Goal: Task Accomplishment & Management: Complete application form

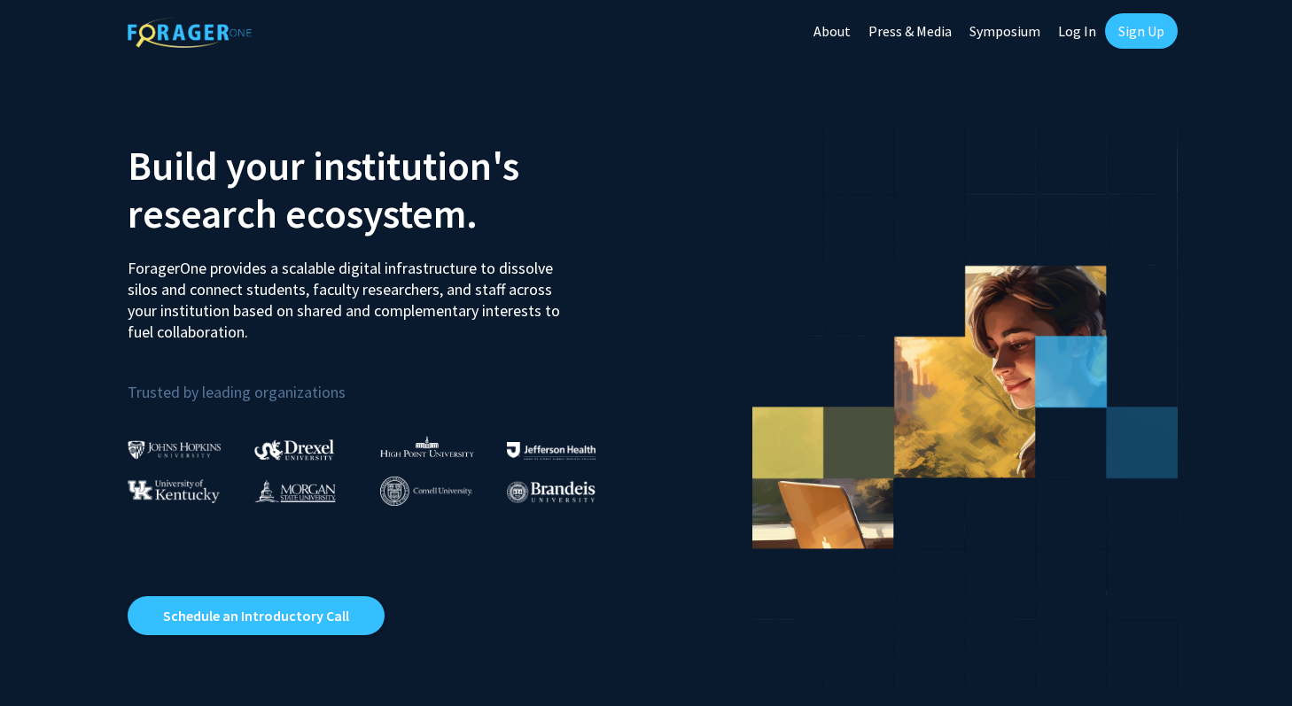
click at [1154, 34] on link "Sign Up" at bounding box center [1141, 30] width 73 height 35
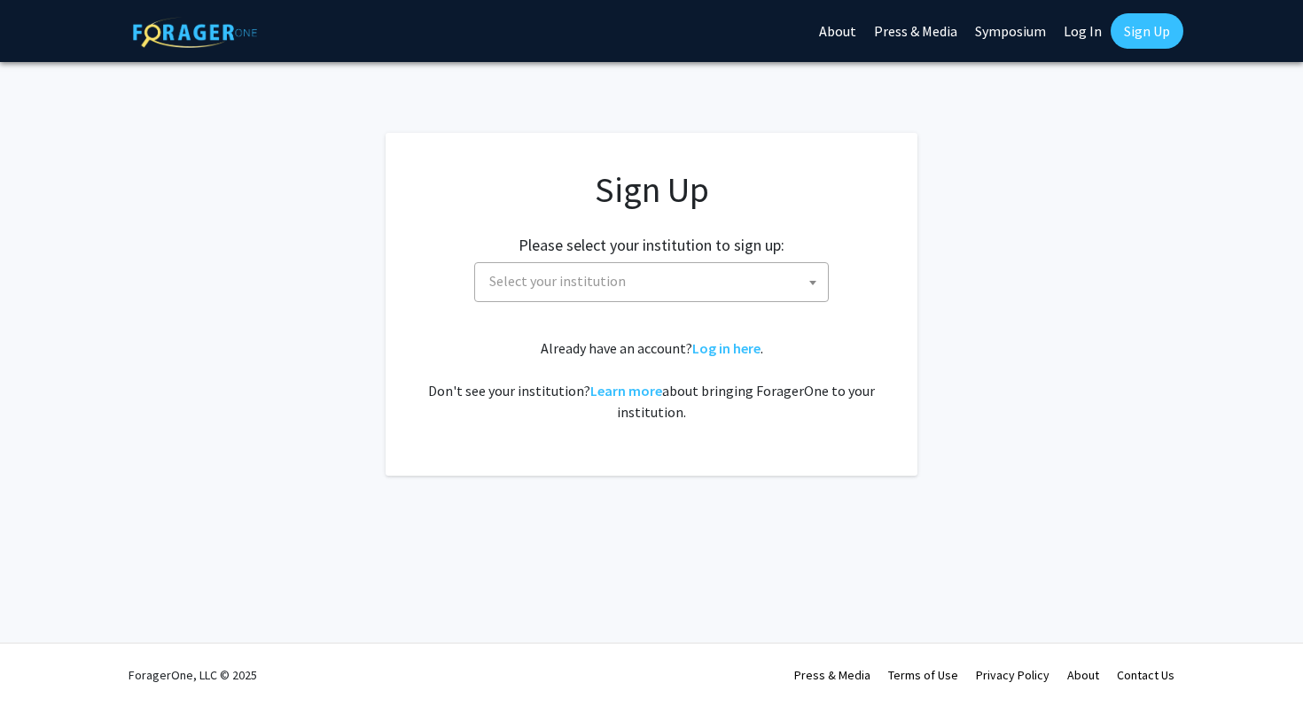
click at [688, 298] on span "Select your institution" at bounding box center [655, 281] width 346 height 36
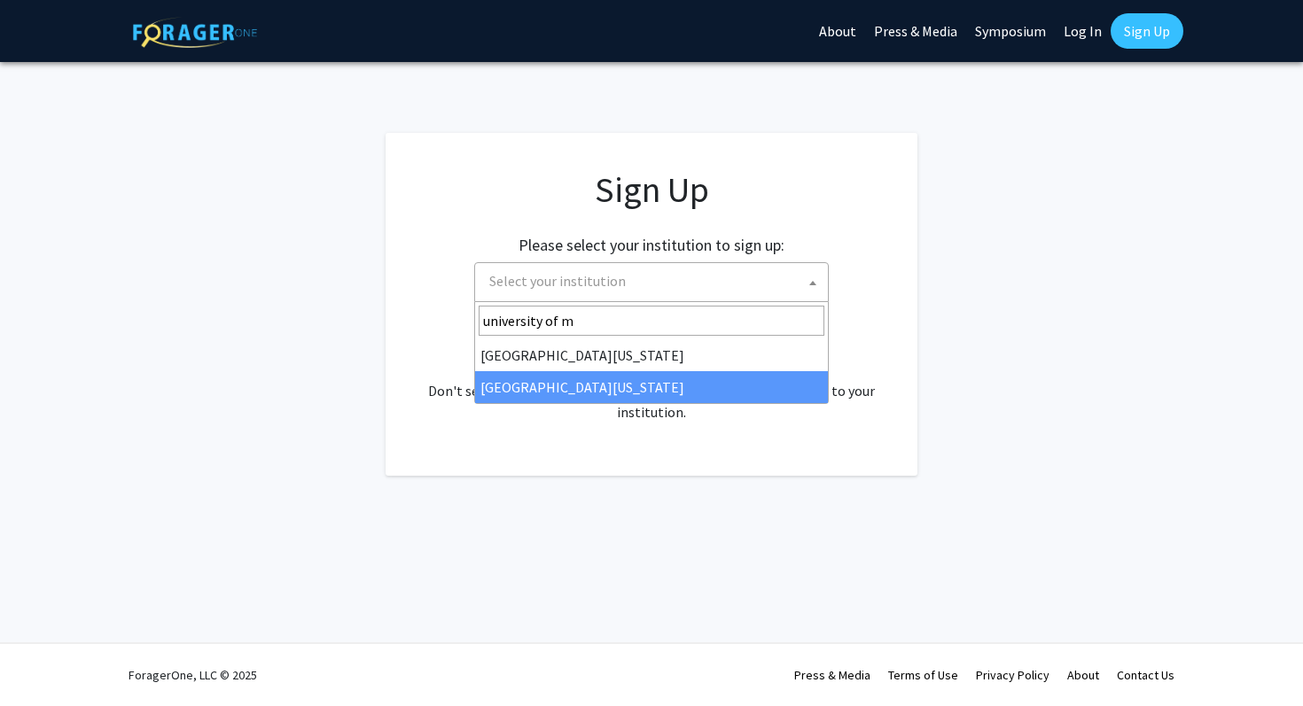
type input "university of m"
select select "33"
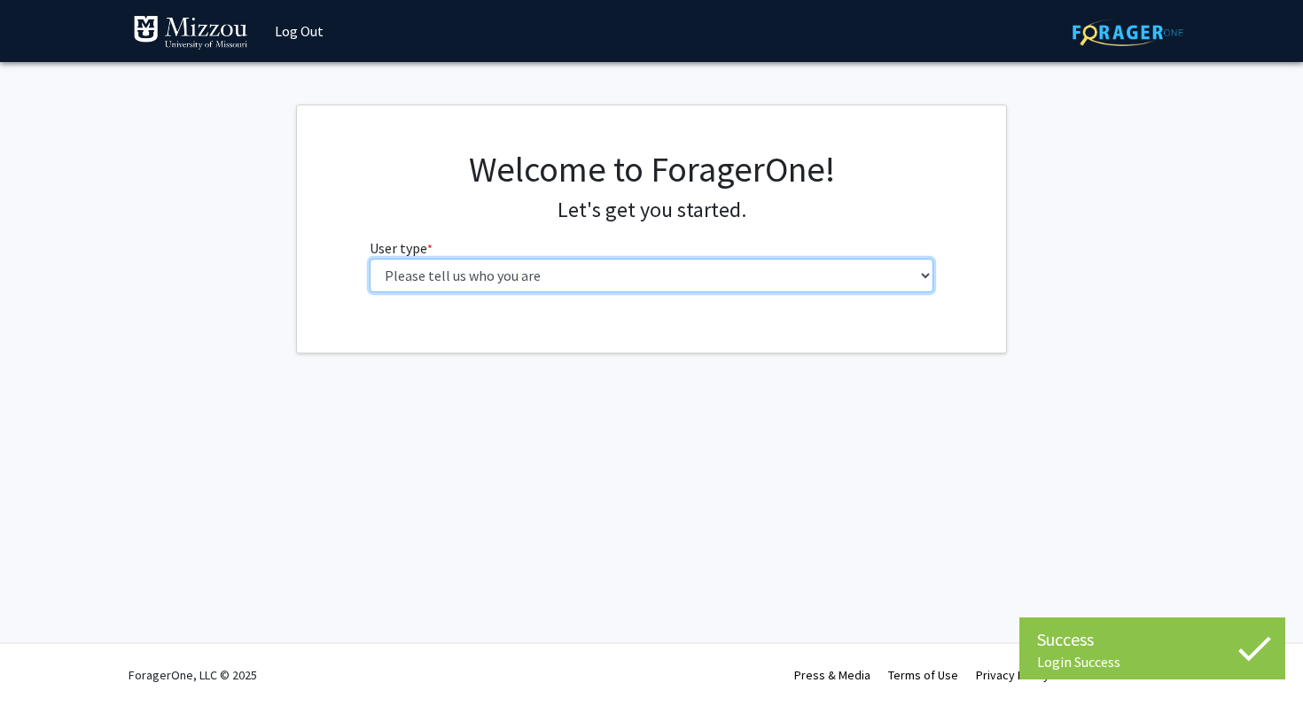
click at [558, 275] on select "Please tell us who you are Undergraduate Student Master's Student Doctoral Cand…" at bounding box center [652, 276] width 565 height 34
select select "1: undergrad"
click at [370, 259] on select "Please tell us who you are Undergraduate Student Master's Student Doctoral Cand…" at bounding box center [652, 276] width 565 height 34
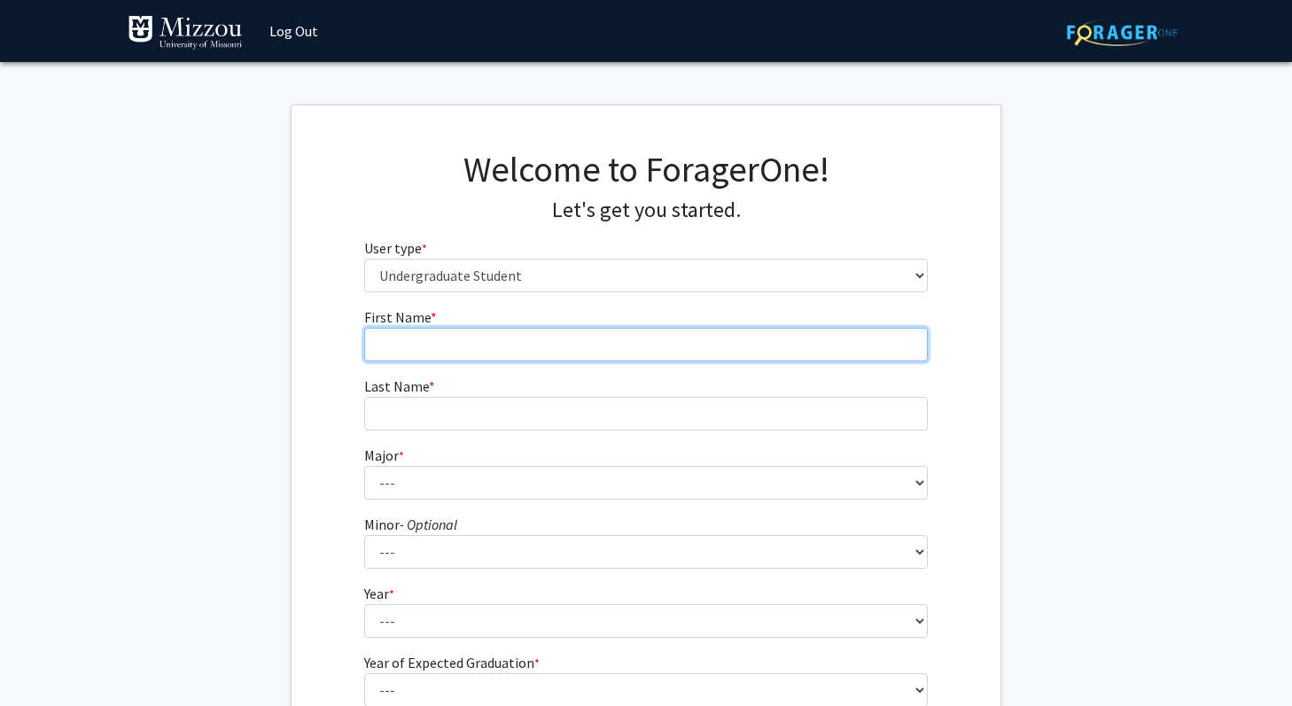
click at [689, 347] on input "First Name * required" at bounding box center [646, 345] width 565 height 34
type input "Hannah"
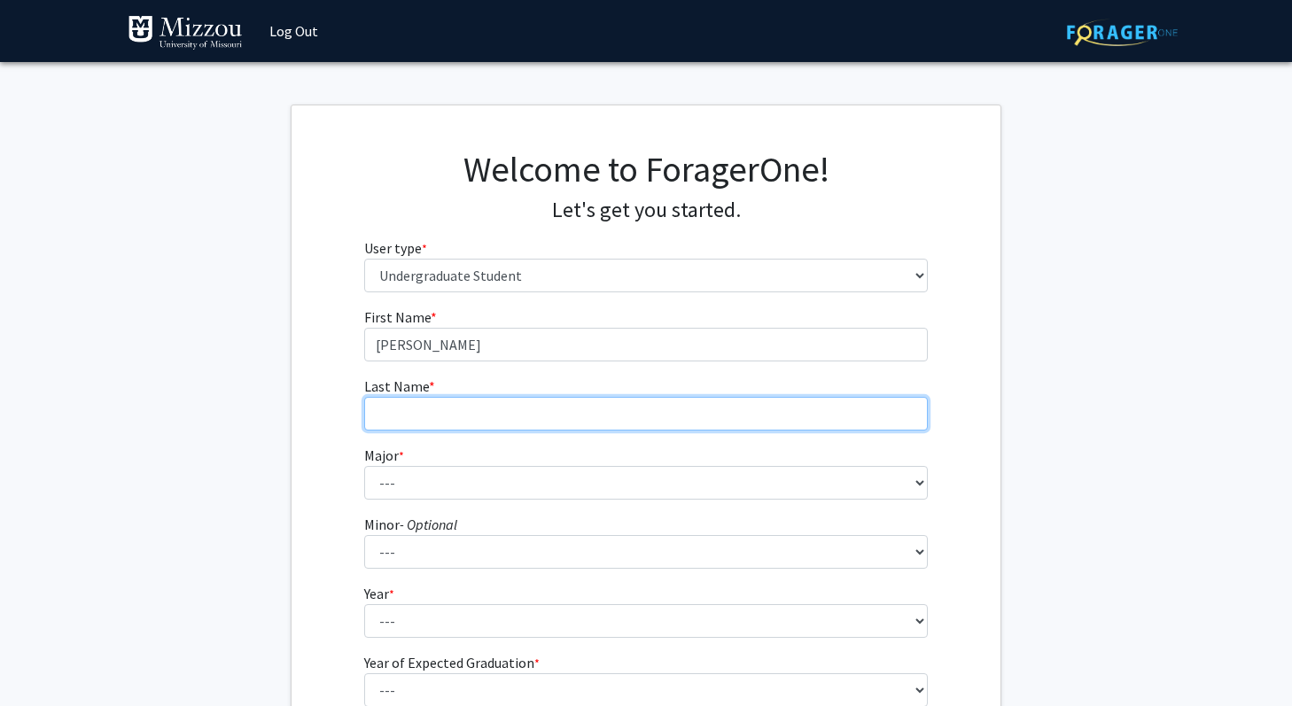
click at [636, 420] on input "Last Name * required" at bounding box center [646, 414] width 565 height 34
type input "Szarwinski"
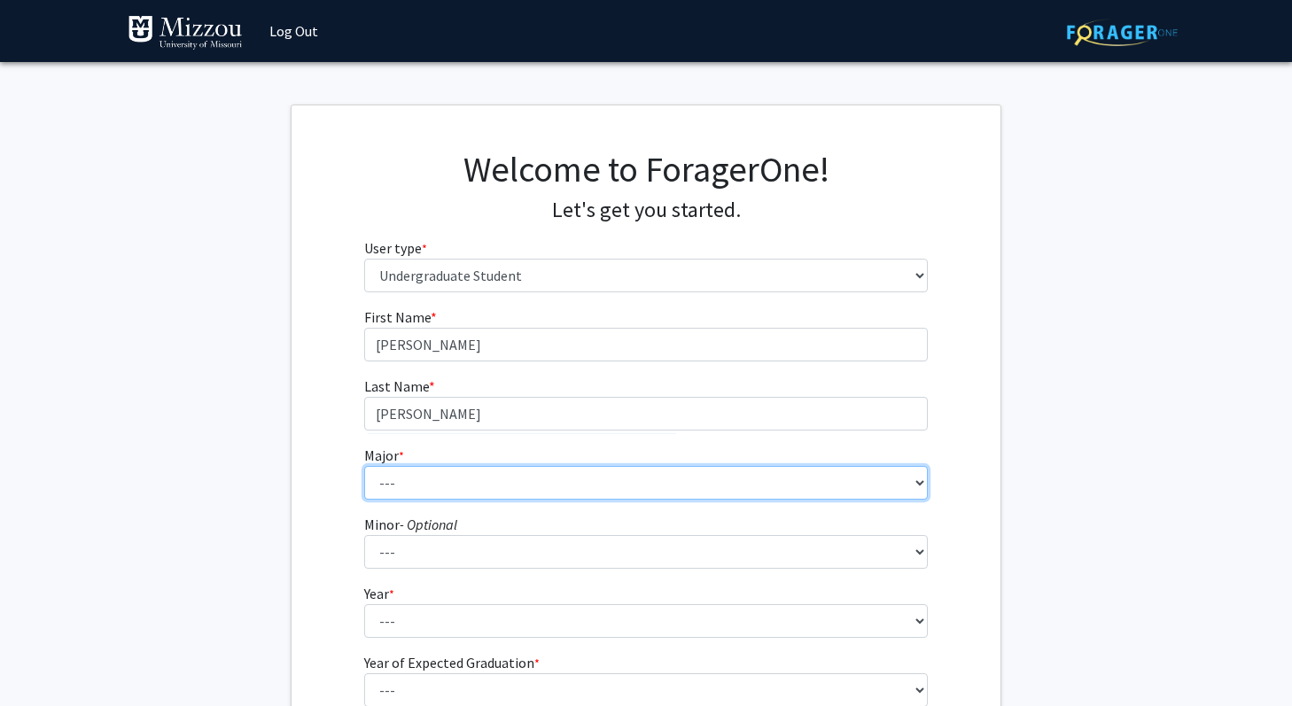
click at [397, 482] on select "--- Agribusiness Management Agricultural Education Agricultural Education: Comm…" at bounding box center [646, 483] width 565 height 34
select select "116: 2608"
click at [364, 466] on select "--- Agribusiness Management Agricultural Education Agricultural Education: Comm…" at bounding box center [646, 483] width 565 height 34
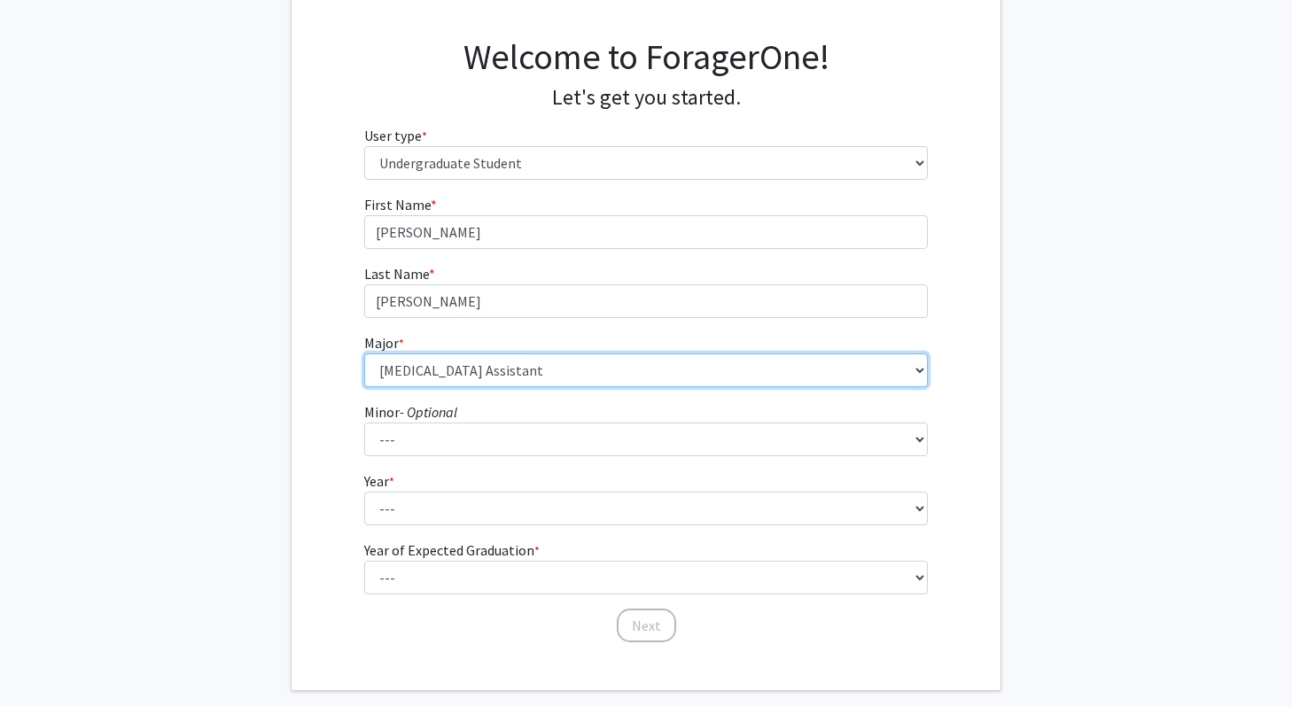
scroll to position [164, 0]
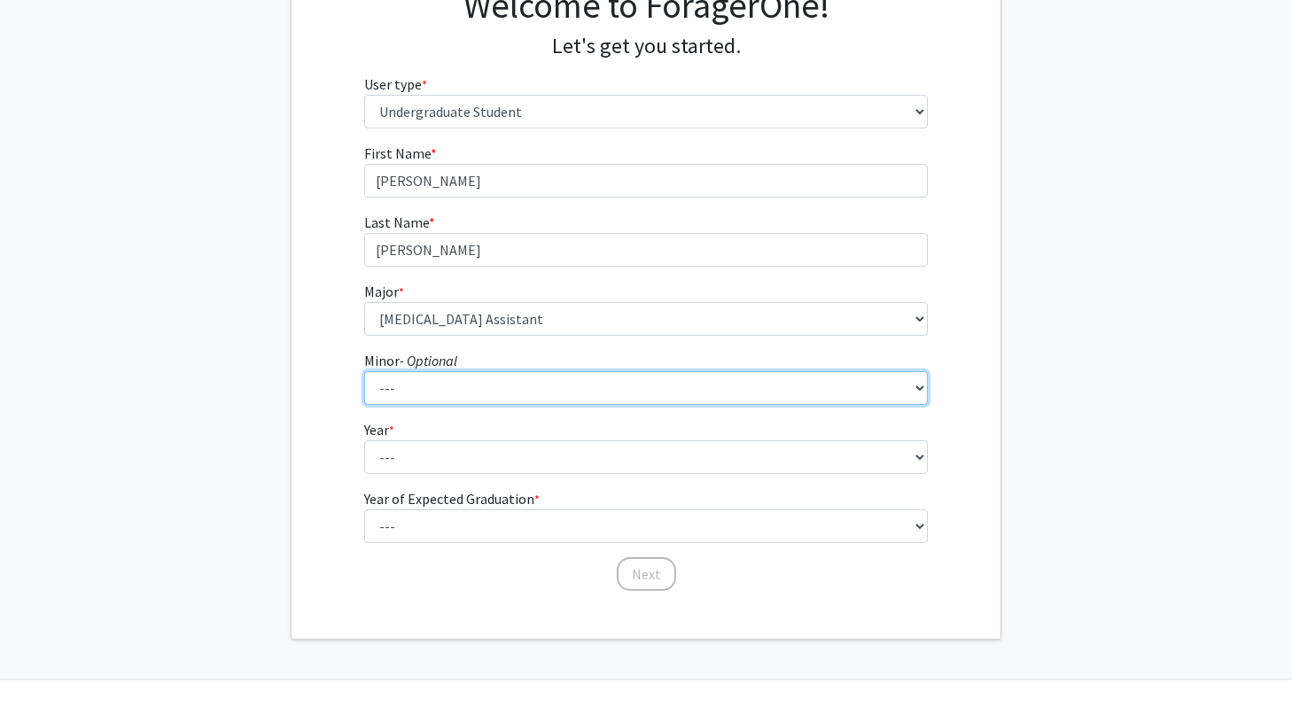
click at [444, 399] on select "--- Accountancy Aerospace Engineering Aerospace Studies Agribusiness Management…" at bounding box center [646, 388] width 565 height 34
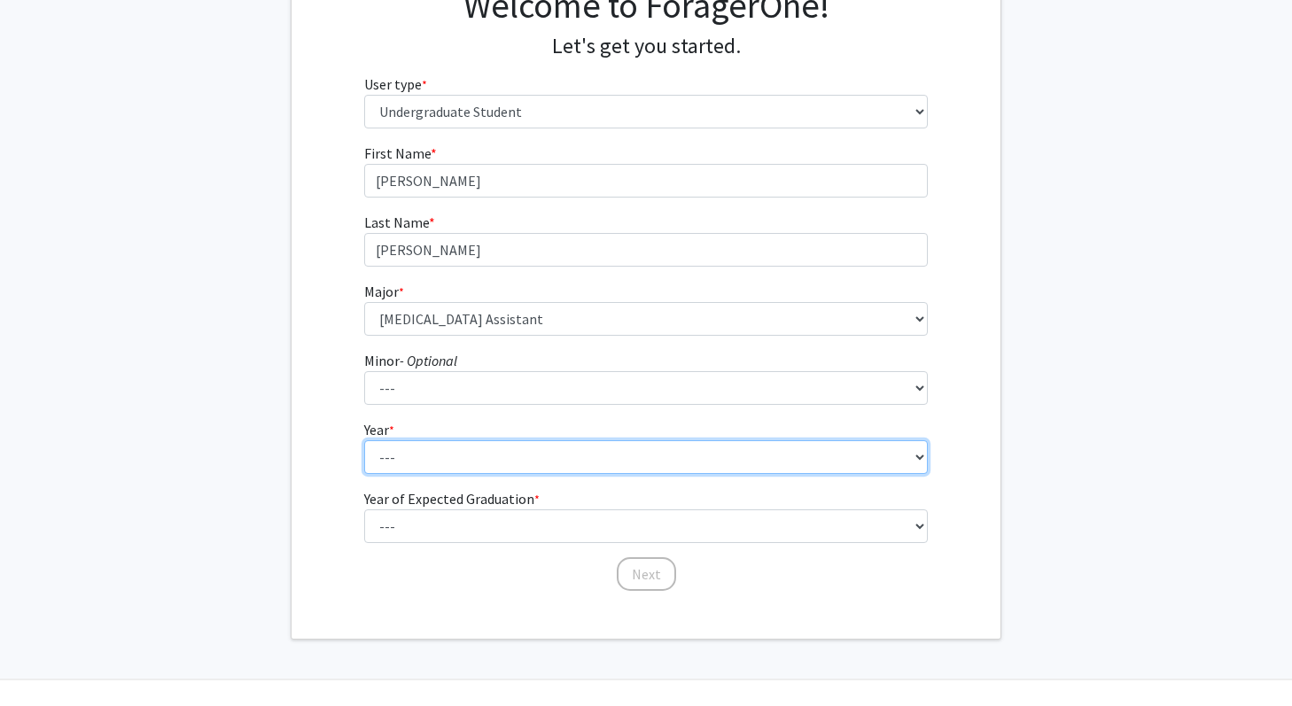
click at [428, 463] on select "--- First-year Sophomore Junior Senior Postbaccalaureate Certificate" at bounding box center [646, 458] width 565 height 34
click at [410, 453] on select "--- First-year Sophomore Junior Senior Postbaccalaureate Certificate" at bounding box center [646, 458] width 565 height 34
select select "1: first-year"
click at [364, 441] on select "--- First-year Sophomore Junior Senior Postbaccalaureate Certificate" at bounding box center [646, 458] width 565 height 34
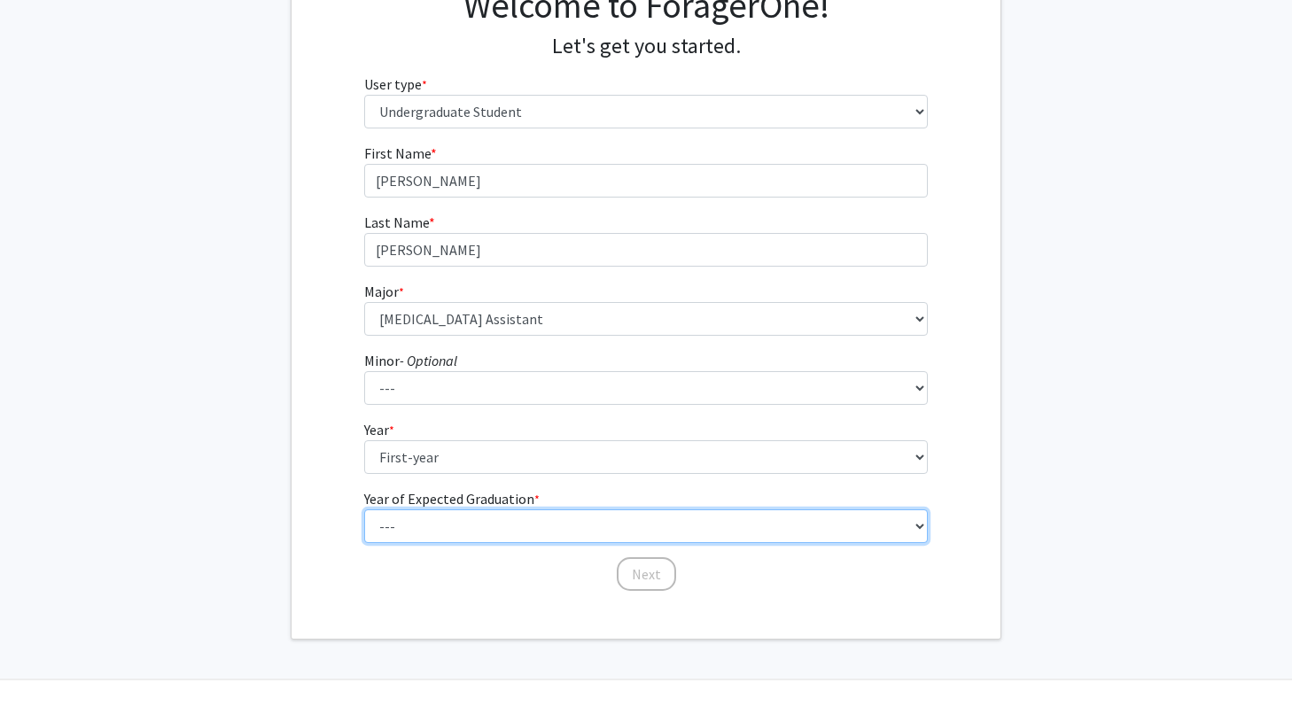
click at [429, 519] on select "--- 2025 2026 2027 2028 2029 2030 2031 2032 2033 2034" at bounding box center [646, 527] width 565 height 34
select select "5: 2029"
click at [364, 510] on select "--- 2025 2026 2027 2028 2029 2030 2031 2032 2033 2034" at bounding box center [646, 527] width 565 height 34
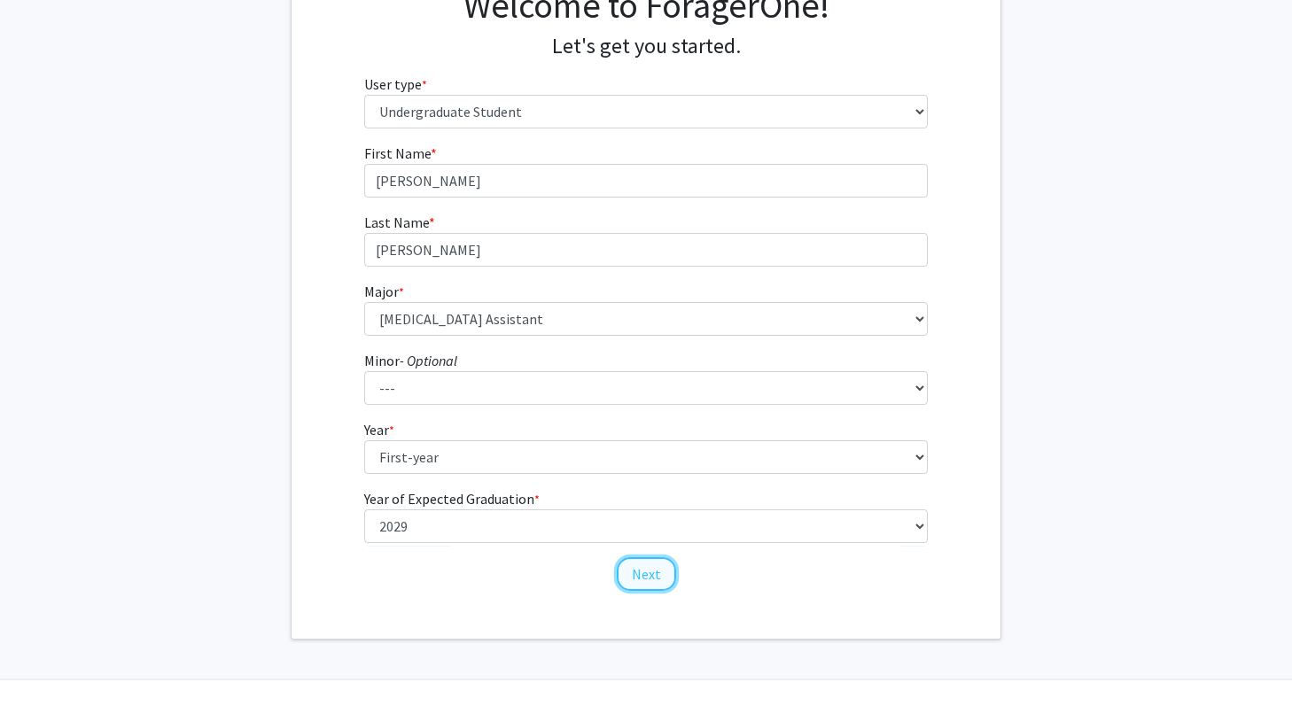
click at [641, 579] on button "Next" at bounding box center [646, 575] width 59 height 34
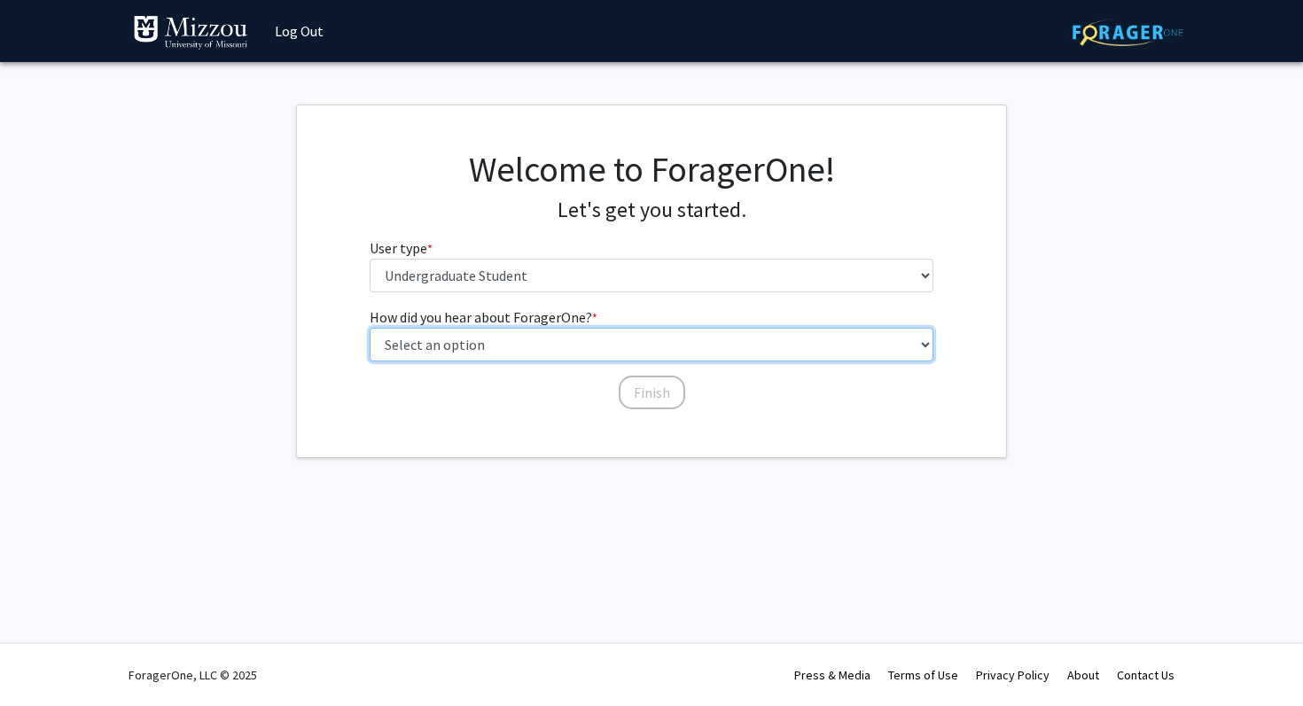
click at [683, 337] on select "Select an option Peer/student recommendation Faculty/staff recommendation Unive…" at bounding box center [652, 345] width 565 height 34
select select "2: faculty_recommendation"
click at [370, 328] on select "Select an option Peer/student recommendation Faculty/staff recommendation Unive…" at bounding box center [652, 345] width 565 height 34
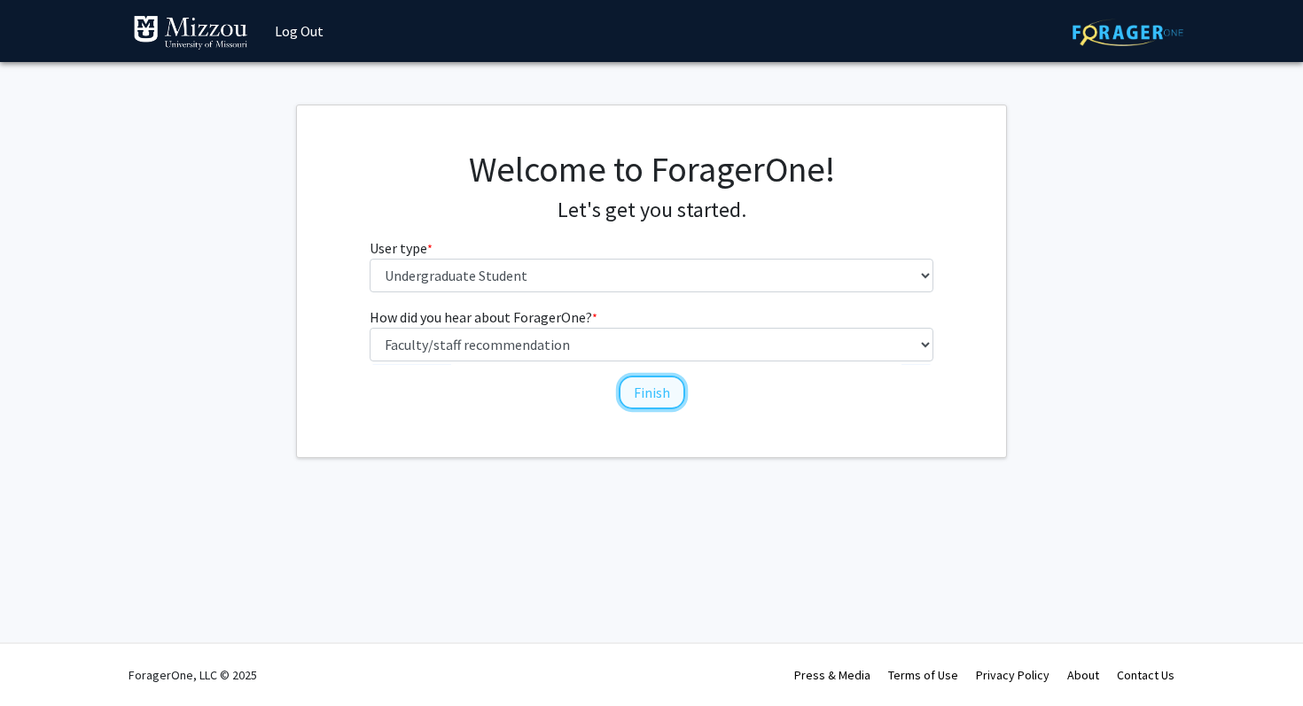
click at [623, 394] on button "Finish" at bounding box center [652, 393] width 66 height 34
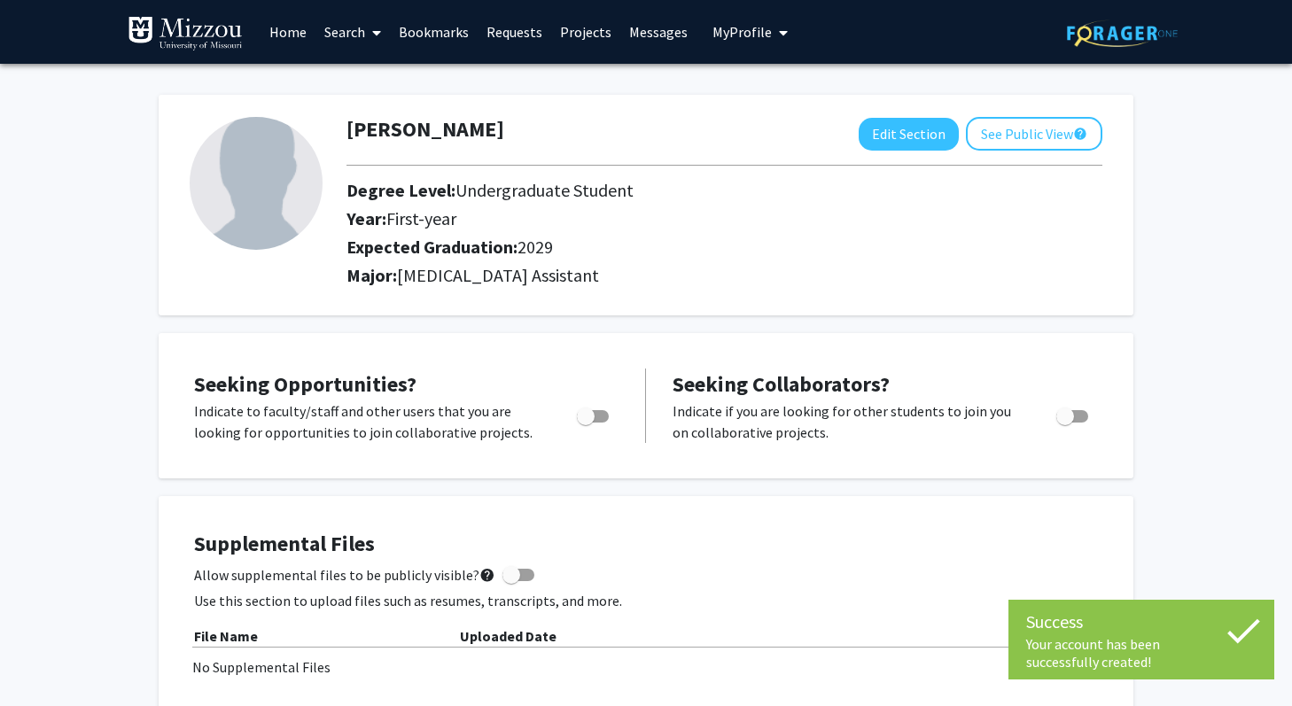
click at [348, 29] on link "Search" at bounding box center [353, 32] width 74 height 62
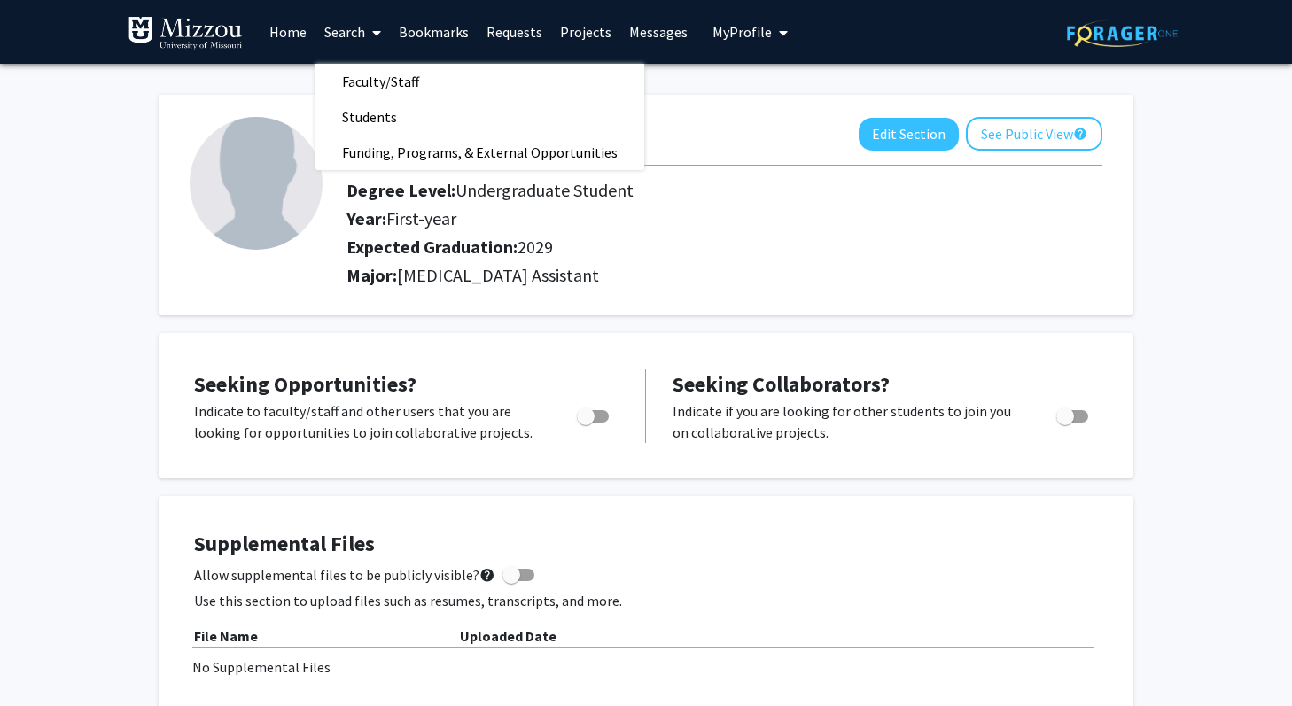
click at [636, 268] on h2 "Major: Occupational Therapy Assistant" at bounding box center [725, 275] width 756 height 21
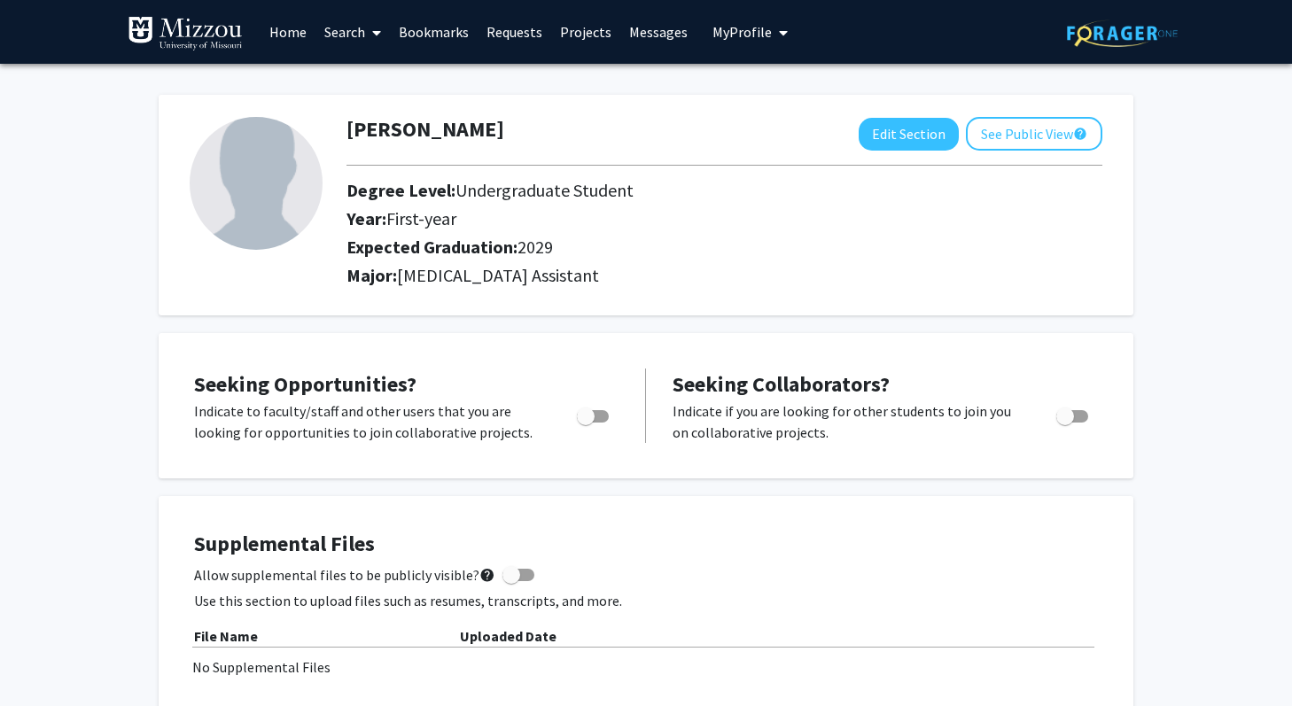
click at [286, 43] on link "Home" at bounding box center [288, 32] width 55 height 62
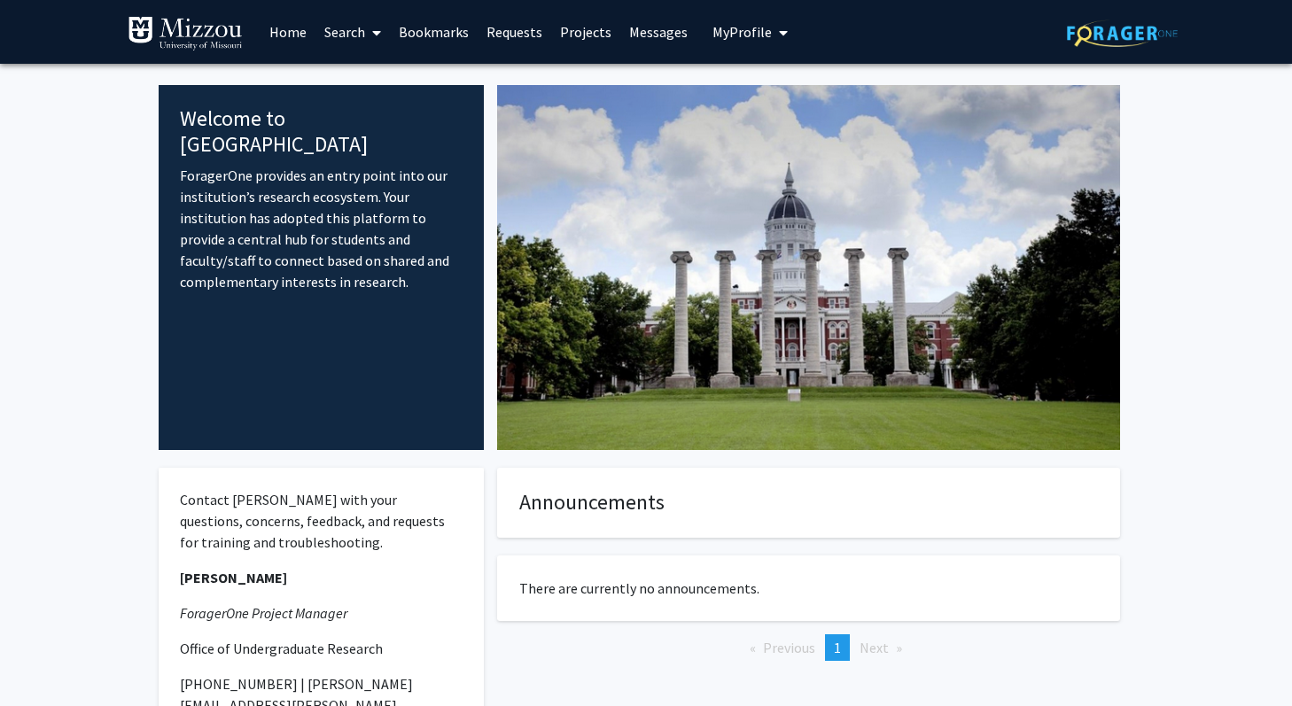
click at [1162, 37] on img at bounding box center [1122, 33] width 111 height 27
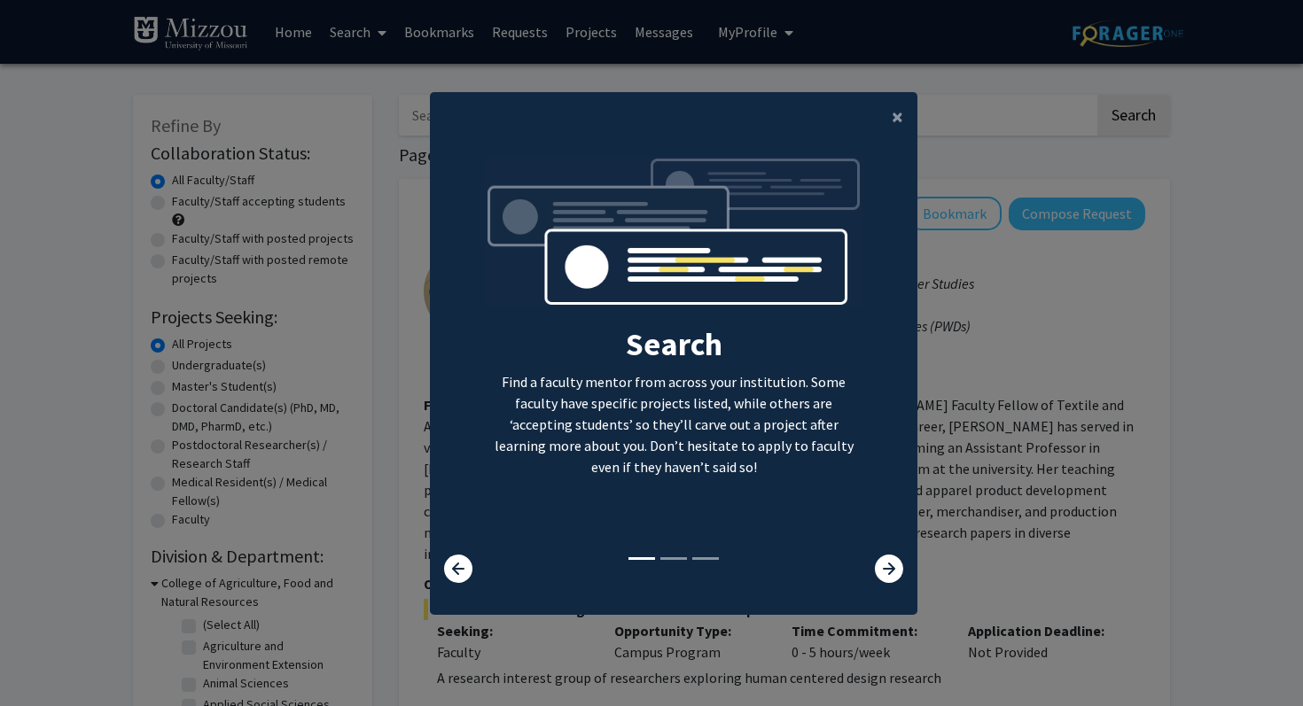
click at [872, 560] on div at bounding box center [876, 569] width 81 height 28
click at [878, 574] on icon at bounding box center [889, 569] width 28 height 28
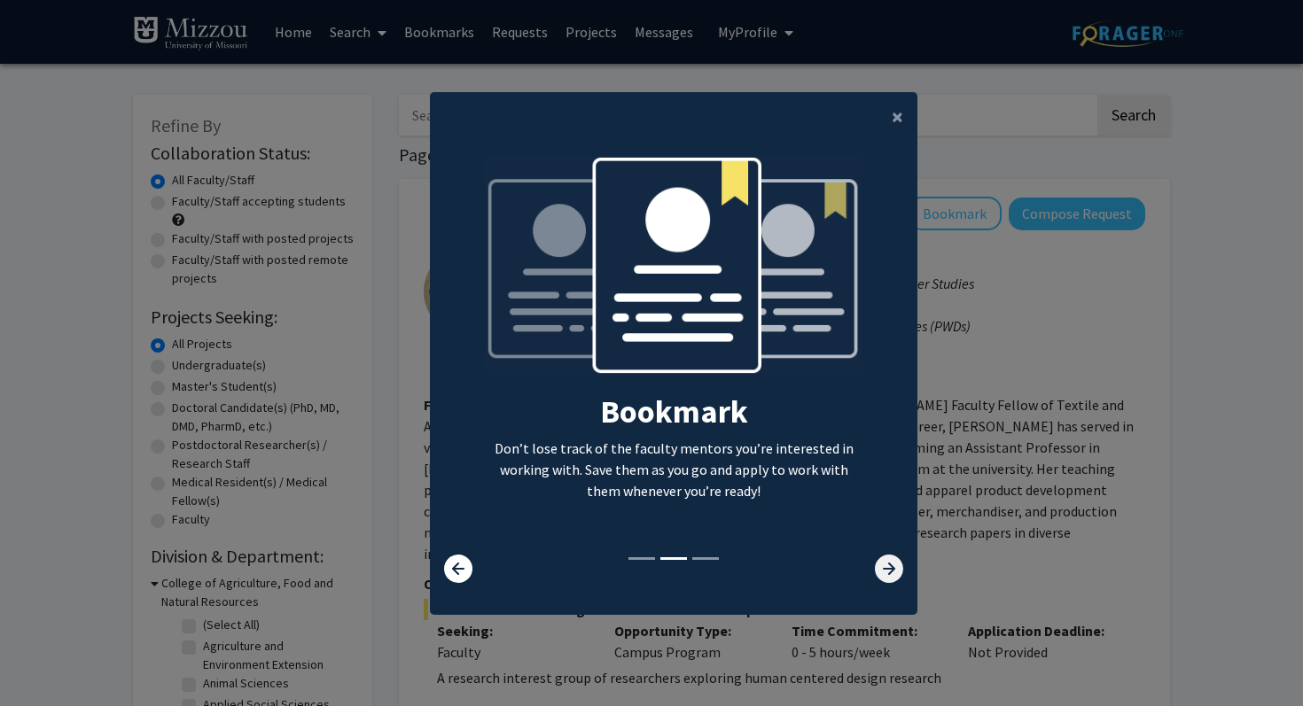
click at [878, 574] on icon at bounding box center [889, 569] width 28 height 28
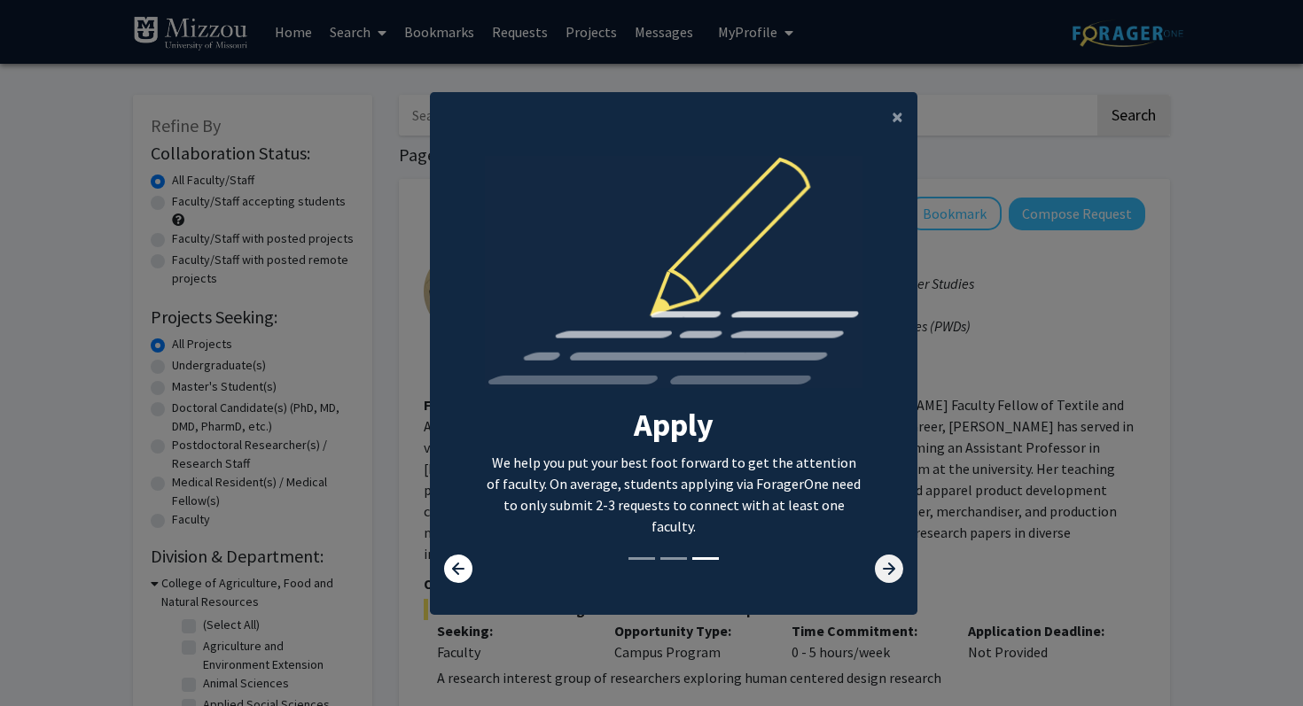
click at [878, 575] on icon at bounding box center [889, 569] width 28 height 28
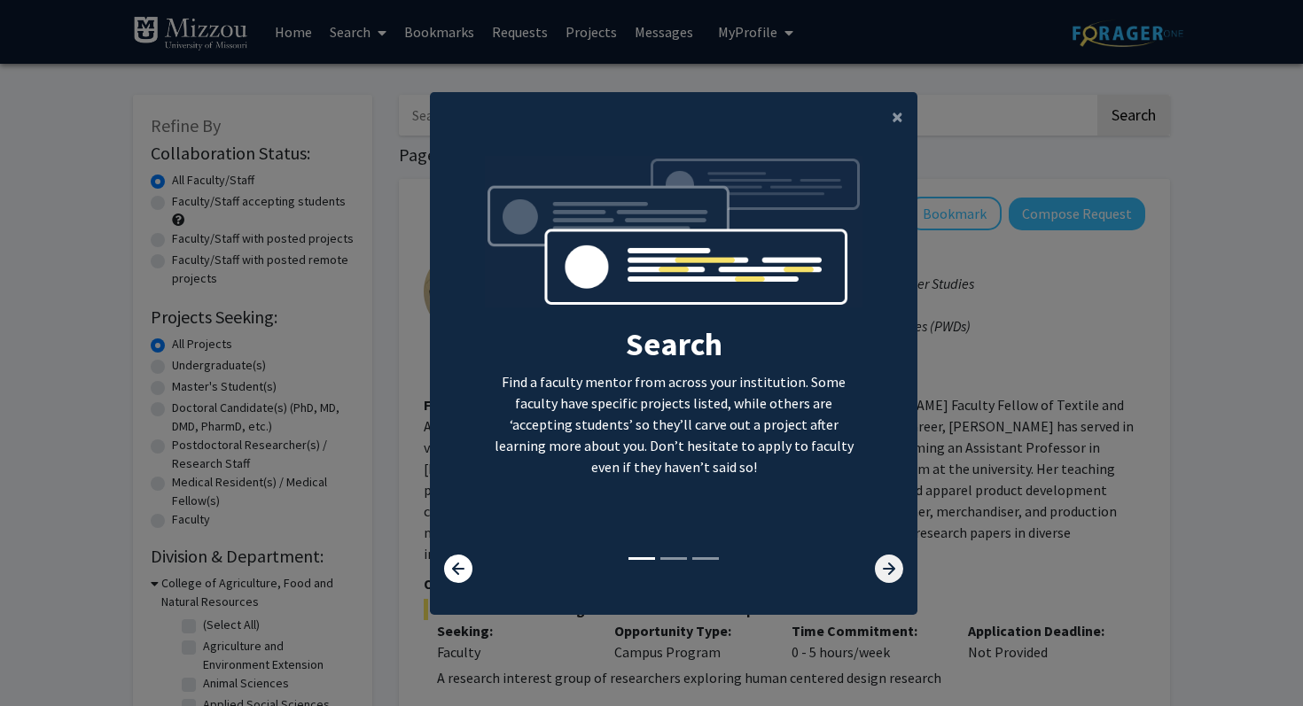
click at [878, 575] on icon at bounding box center [889, 569] width 28 height 28
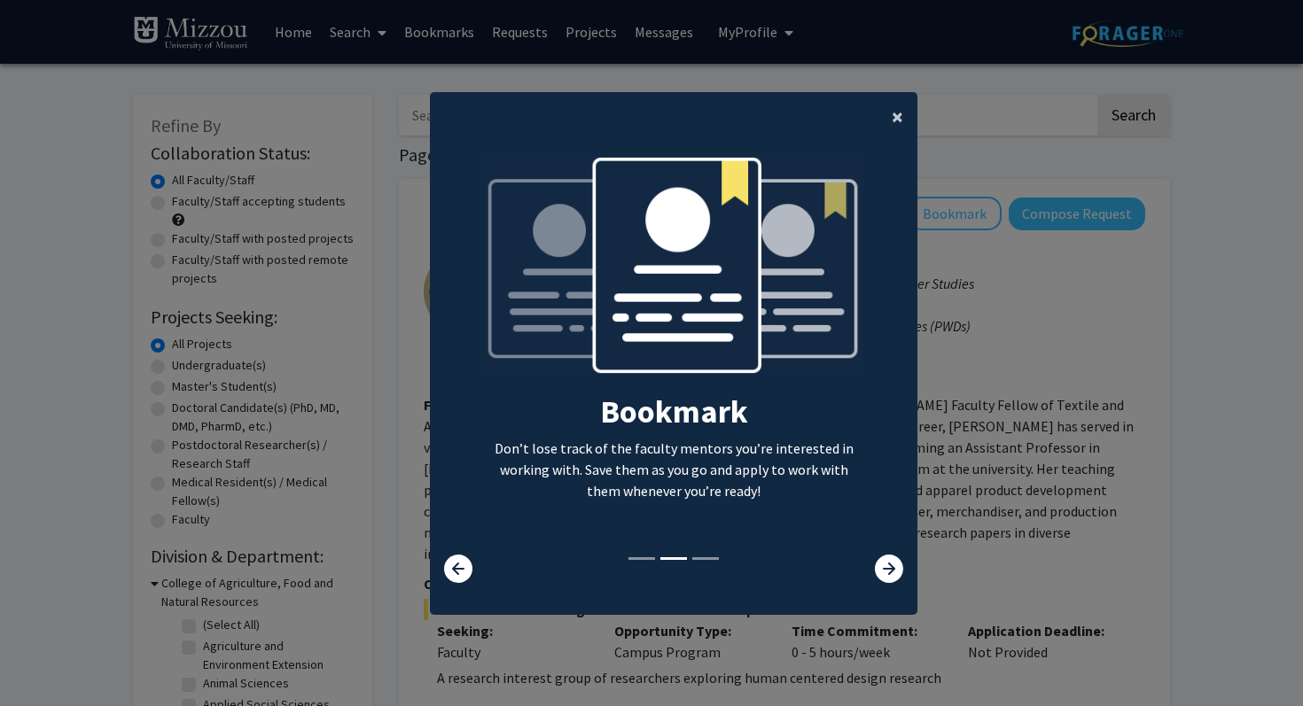
click at [886, 123] on button "×" at bounding box center [898, 117] width 40 height 50
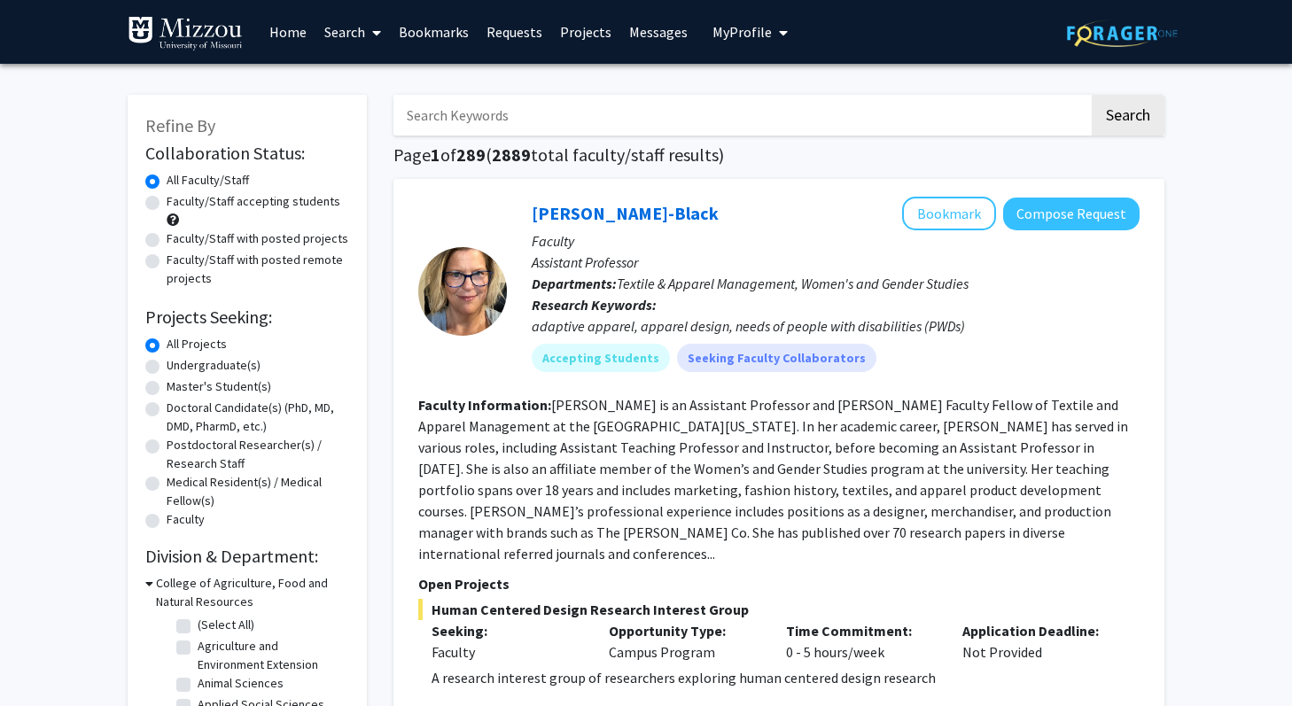
click at [890, 122] on input "Search Keywords" at bounding box center [742, 115] width 696 height 41
click at [1092, 95] on button "Search" at bounding box center [1128, 115] width 73 height 41
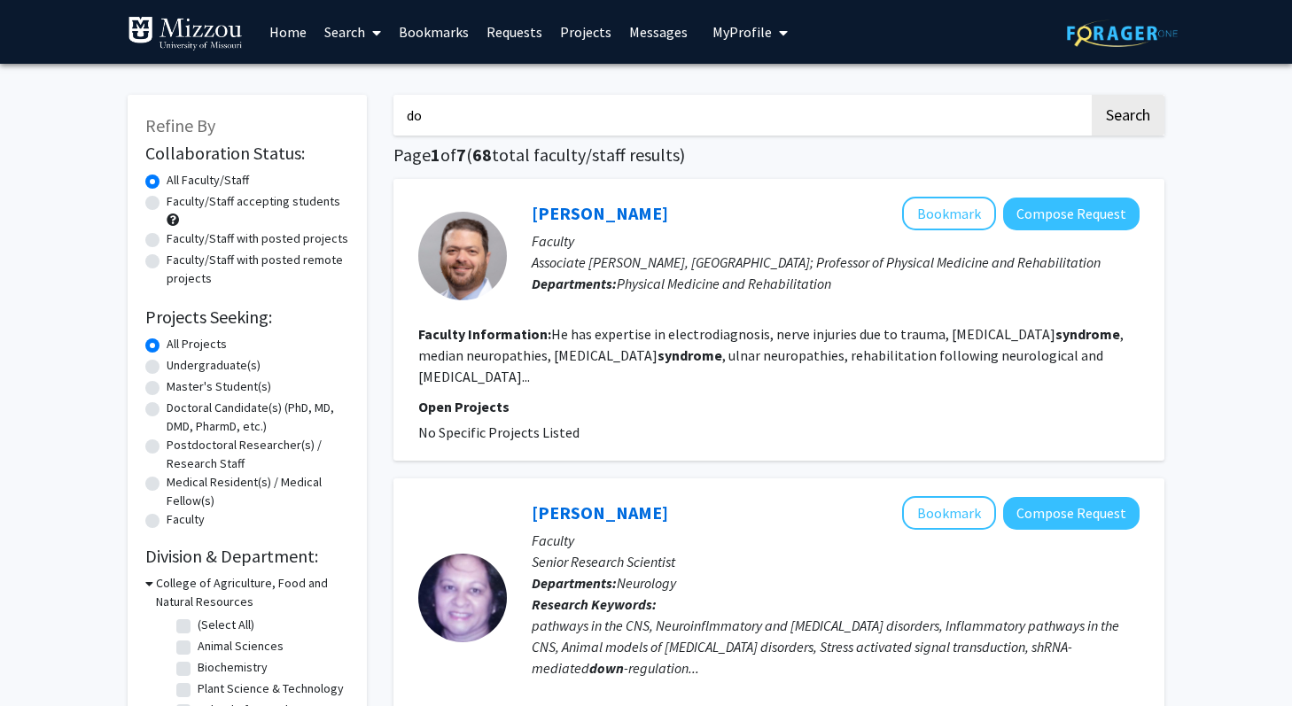
type input "d"
type input "occupational therapy"
click at [1092, 95] on button "Search" at bounding box center [1128, 115] width 73 height 41
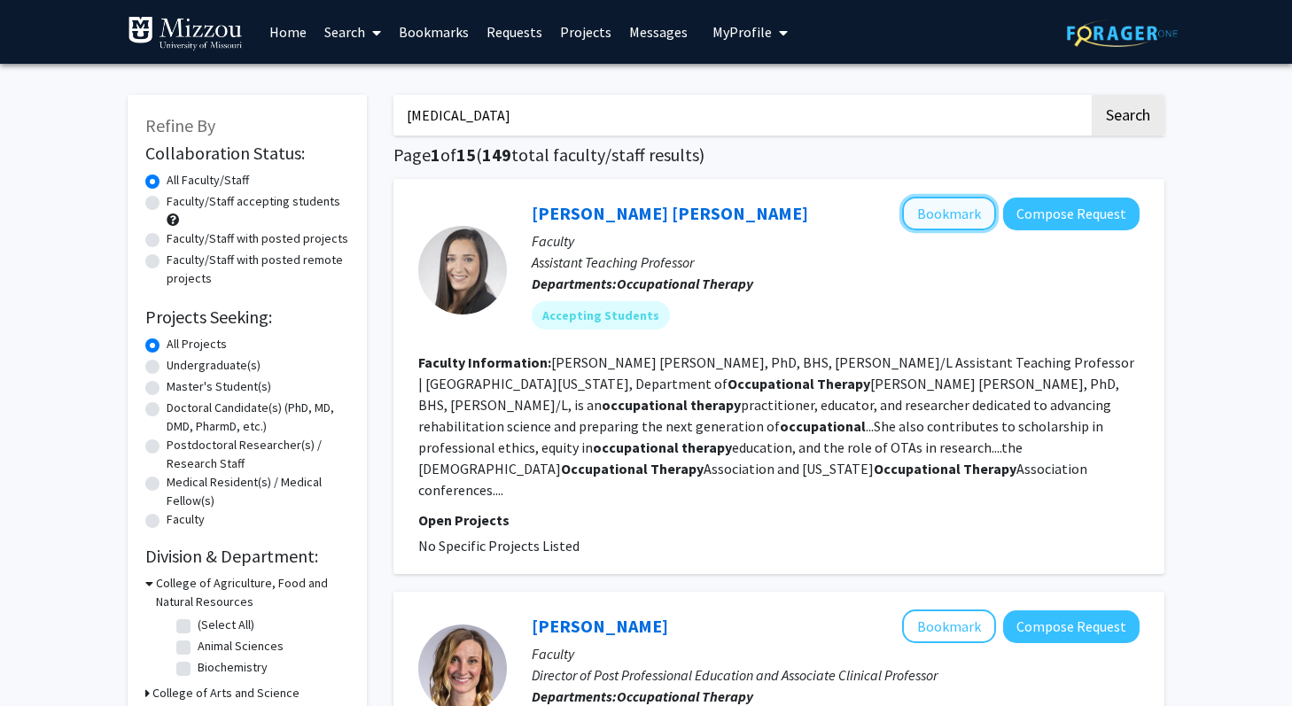
click at [941, 215] on button "Bookmark" at bounding box center [949, 214] width 94 height 34
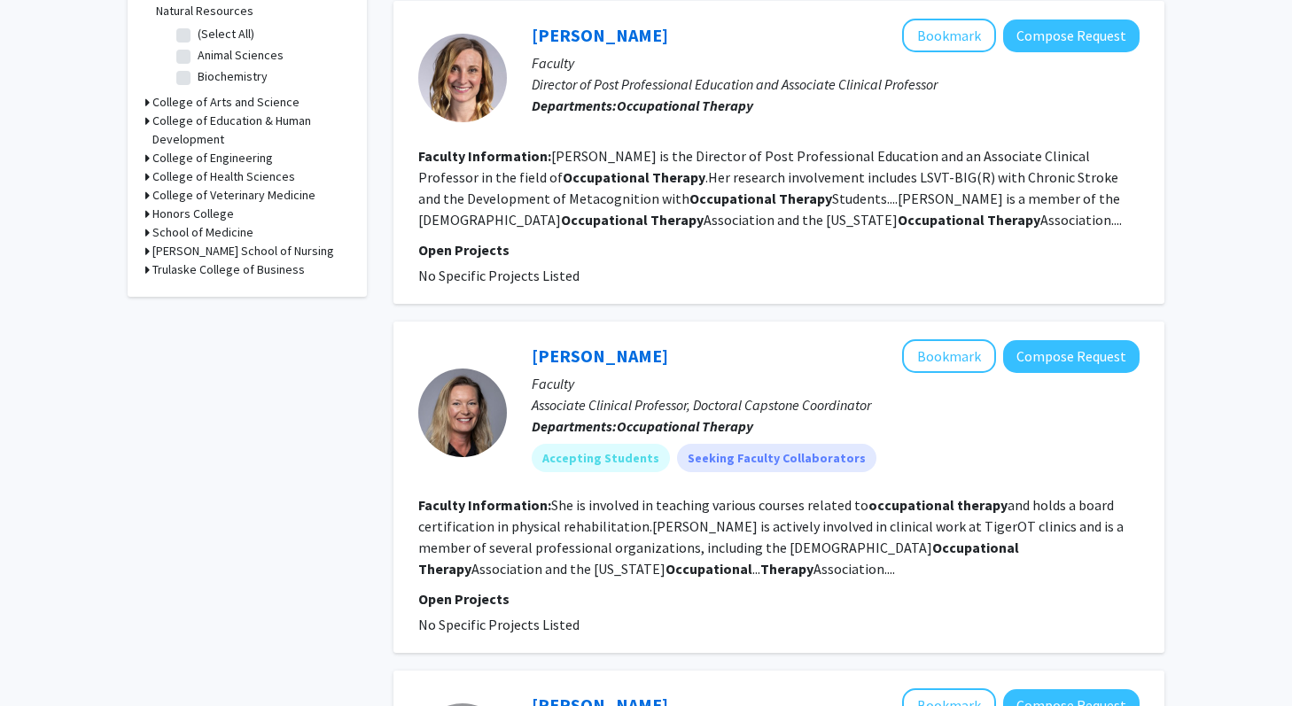
scroll to position [589, 0]
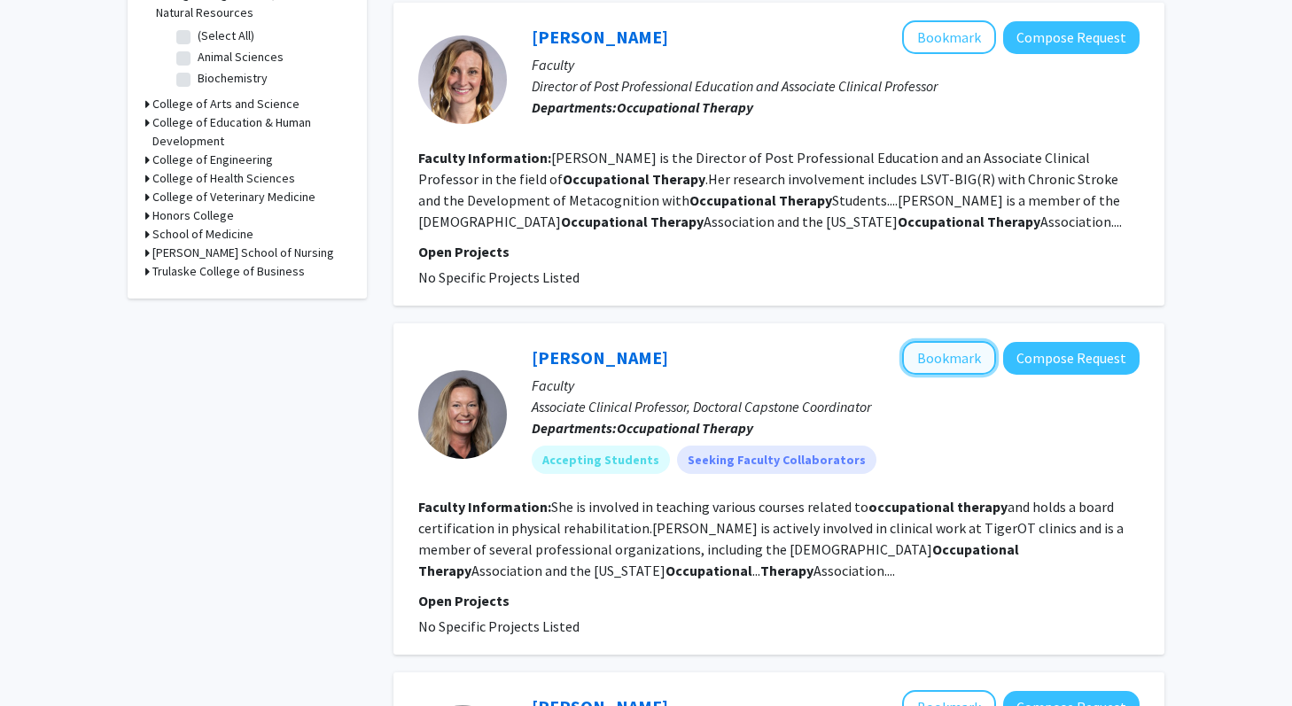
click at [926, 347] on button "Bookmark" at bounding box center [949, 358] width 94 height 34
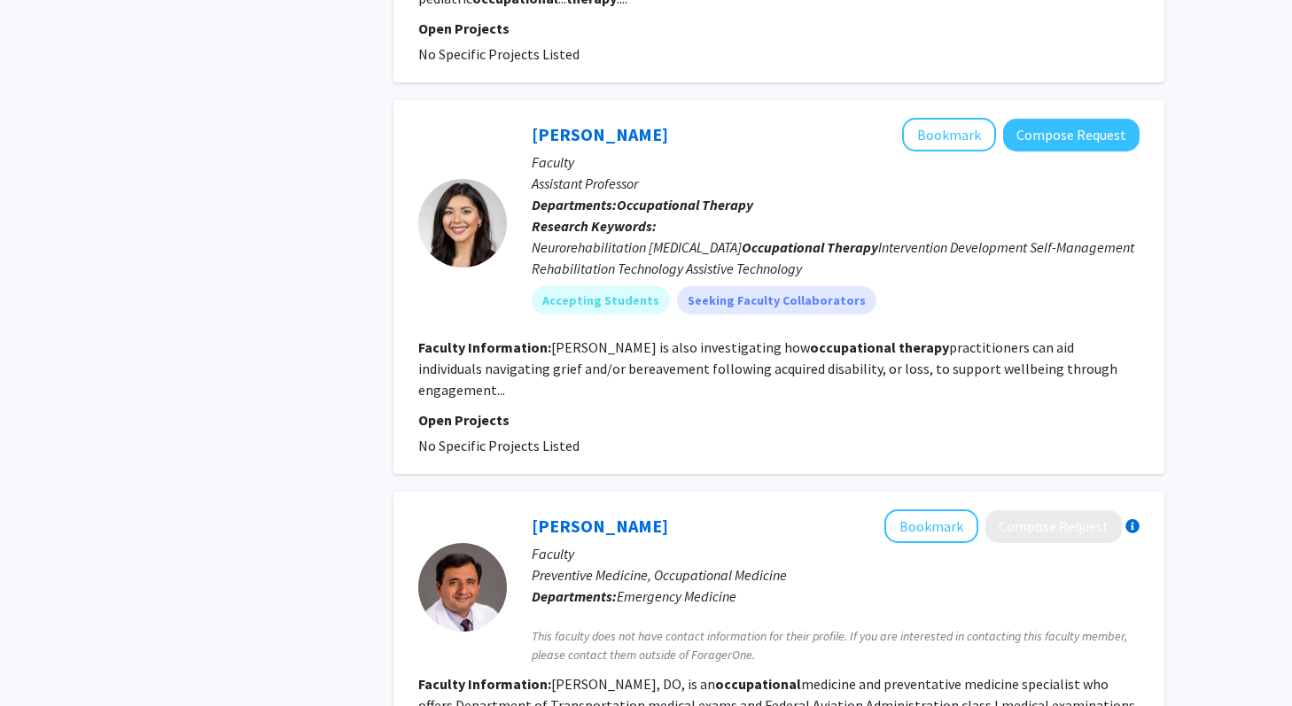
scroll to position [2409, 0]
click at [957, 121] on button "Bookmark" at bounding box center [949, 136] width 94 height 34
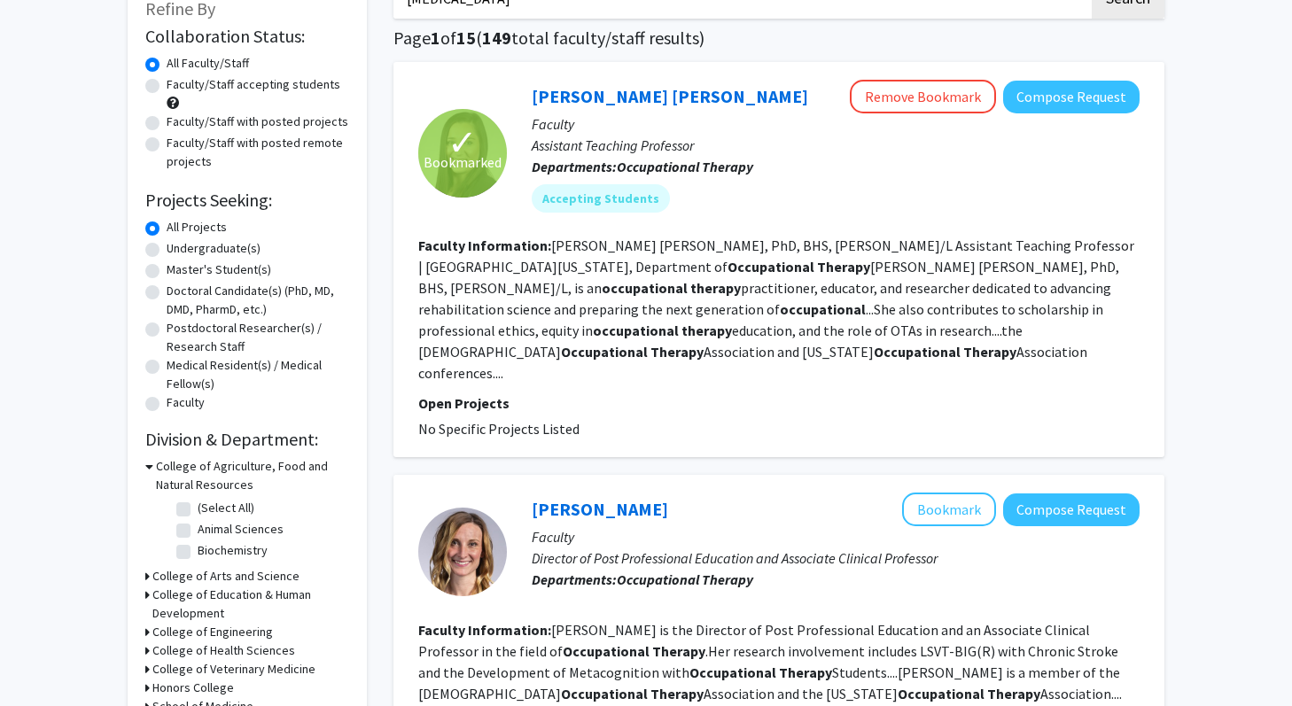
scroll to position [0, 0]
